Goal: Task Accomplishment & Management: Manage account settings

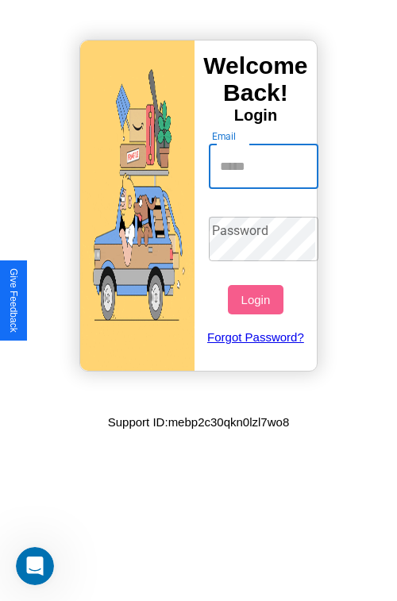
click at [265, 166] on input "Email" at bounding box center [264, 166] width 110 height 44
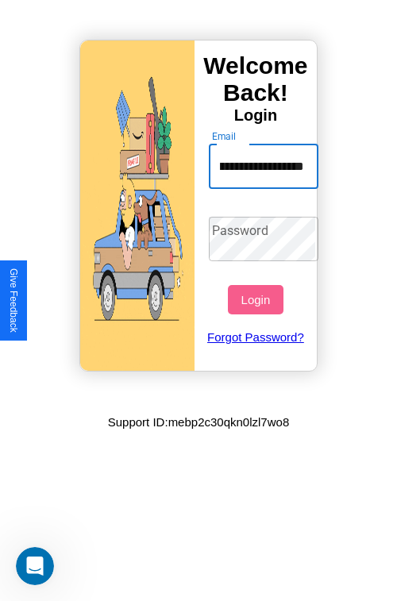
scroll to position [0, 83]
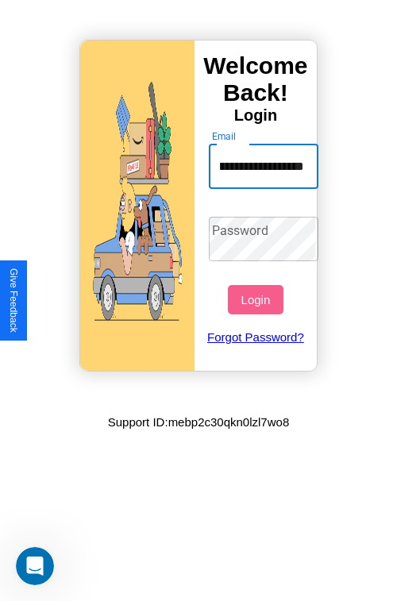
type input "**********"
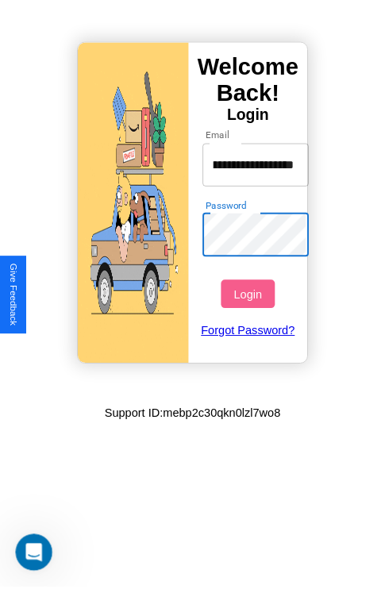
scroll to position [0, 0]
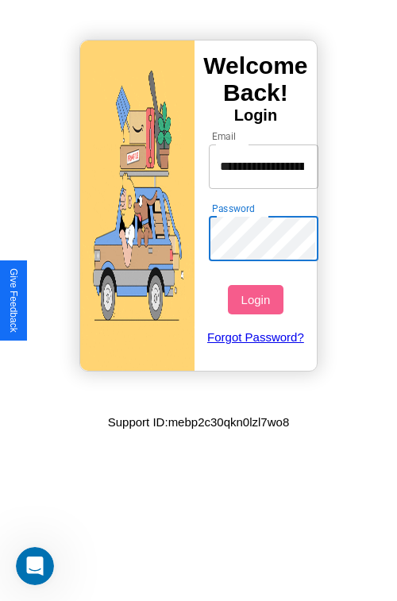
click at [257, 299] on button "Login" at bounding box center [255, 299] width 55 height 29
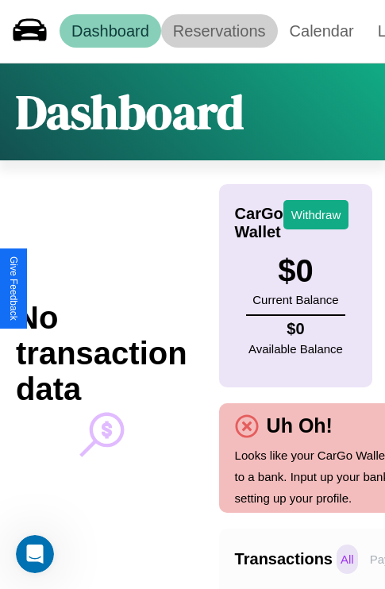
click at [219, 31] on link "Reservations" at bounding box center [219, 30] width 117 height 33
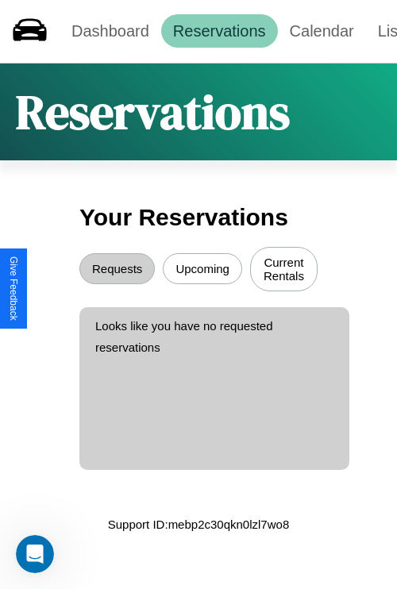
click at [202, 271] on button "Upcoming" at bounding box center [202, 268] width 79 height 31
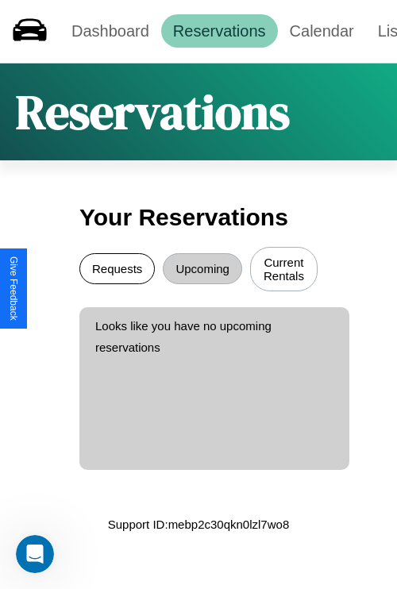
click at [117, 271] on button "Requests" at bounding box center [116, 268] width 75 height 31
